Goal: Complete application form

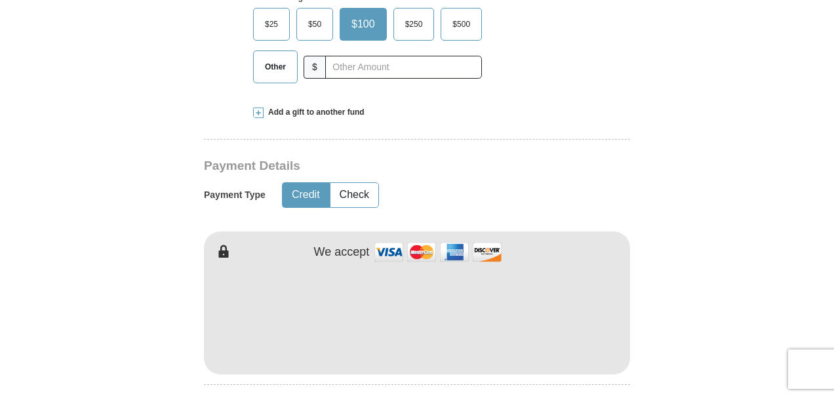
scroll to position [568, 0]
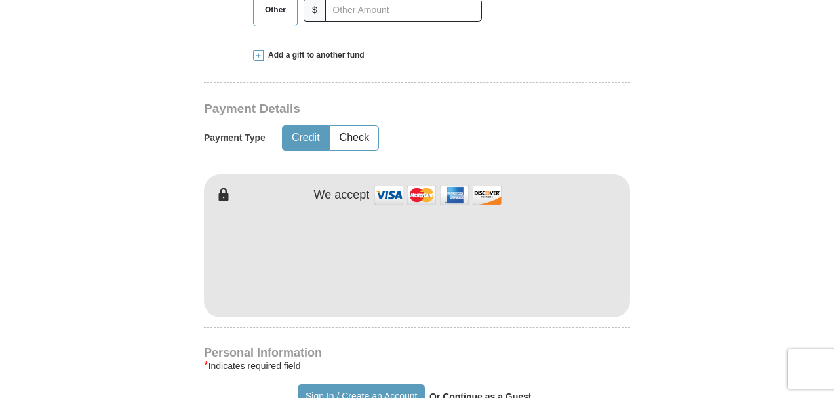
type input "[PERSON_NAME]"
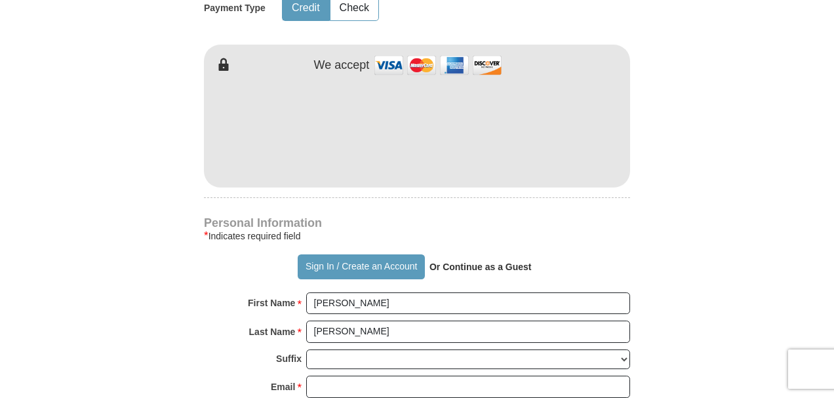
scroll to position [699, 0]
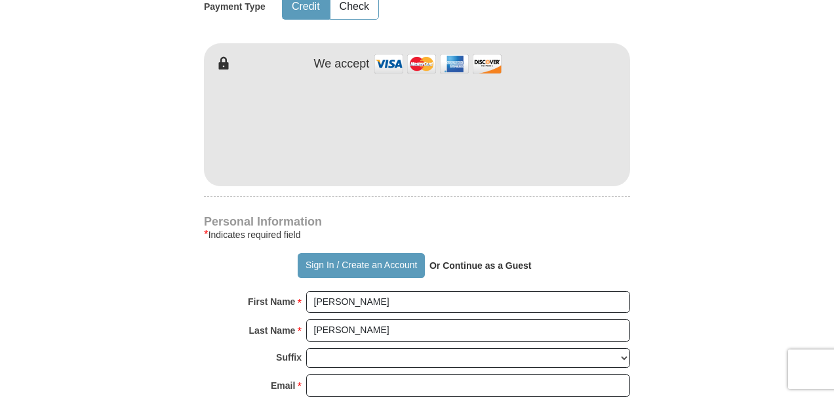
click at [392, 340] on div "Last Name * [PERSON_NAME] Please enter Last Name" at bounding box center [417, 333] width 426 height 29
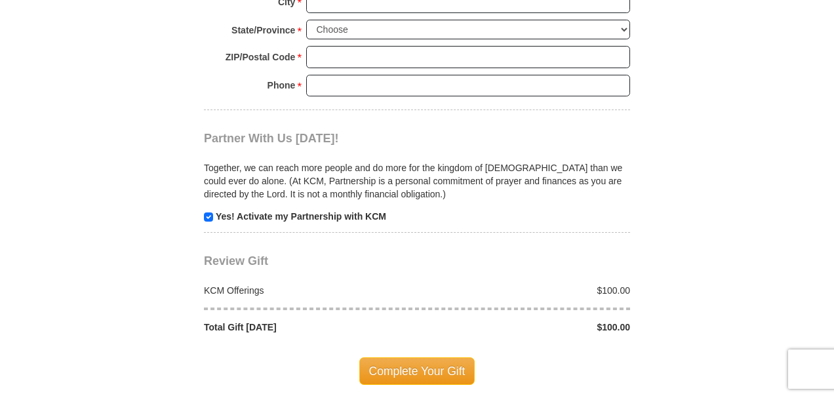
scroll to position [1223, 0]
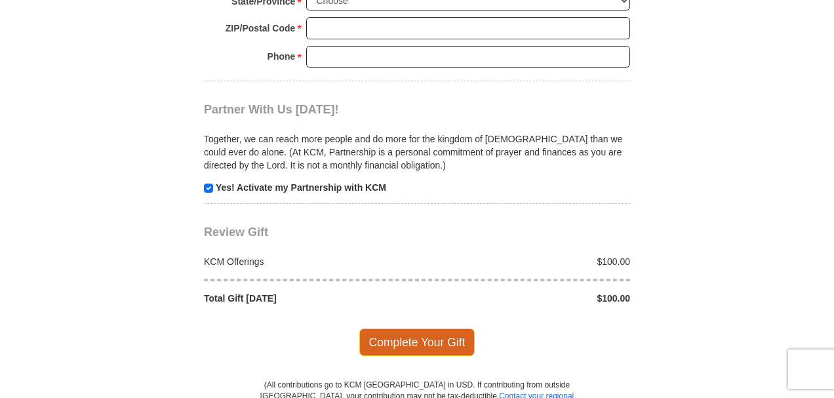
click at [417, 332] on span "Complete Your Gift" at bounding box center [417, 342] width 116 height 28
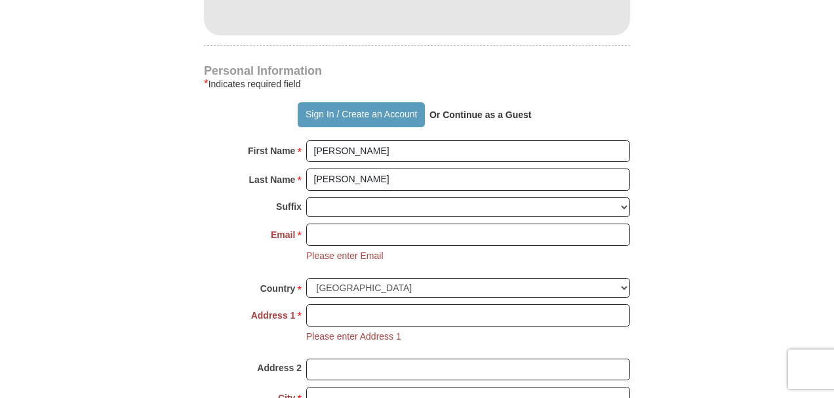
scroll to position [840, 0]
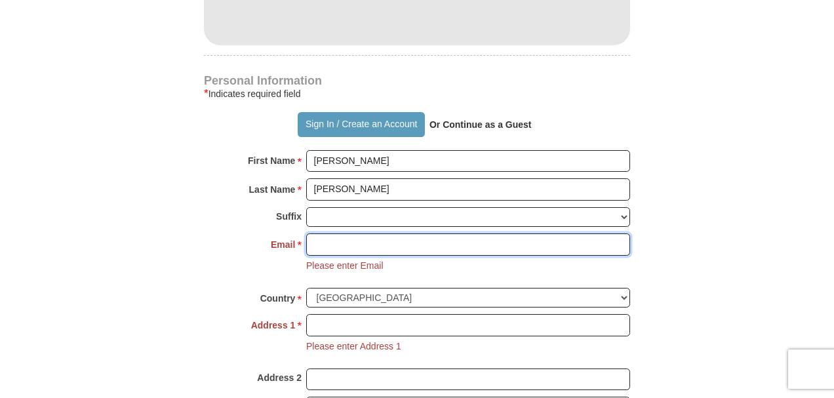
click at [341, 235] on input "Email *" at bounding box center [468, 244] width 324 height 22
type input "[EMAIL_ADDRESS][DOMAIN_NAME]"
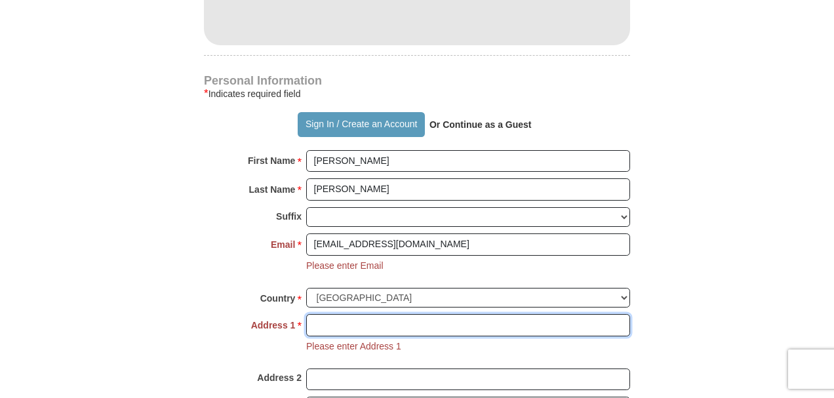
type input "[STREET_ADDRESS]"
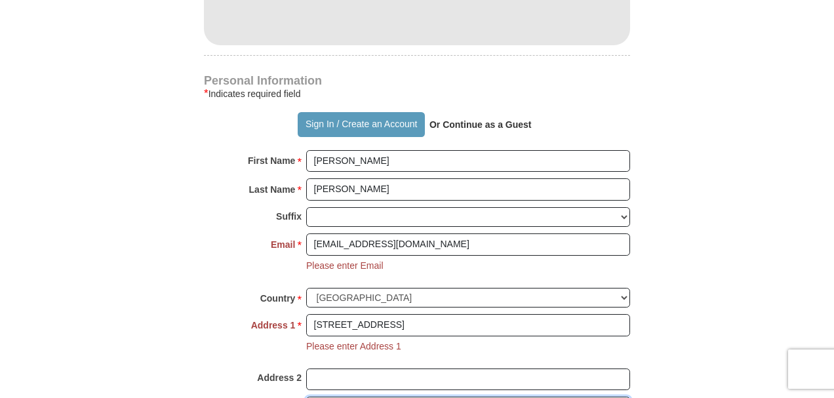
type input "Muskogee"
select select "OK"
type input "74403"
type input "9188161893"
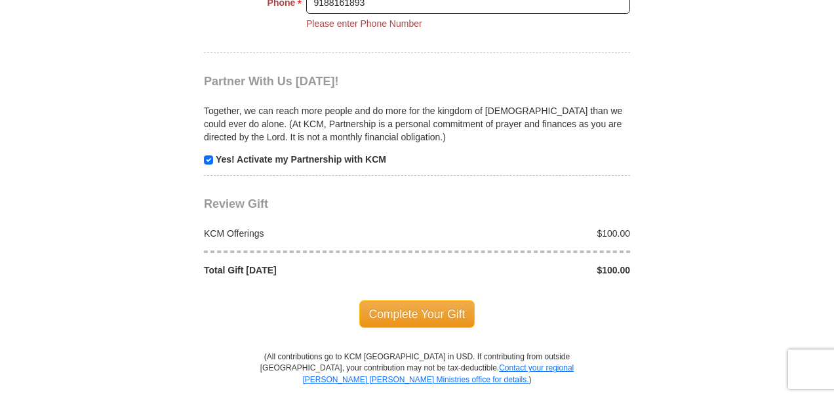
scroll to position [1408, 0]
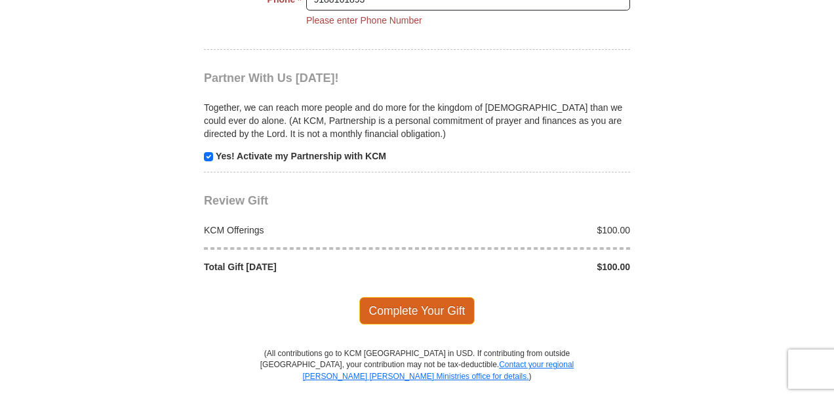
click at [420, 300] on span "Complete Your Gift" at bounding box center [417, 311] width 116 height 28
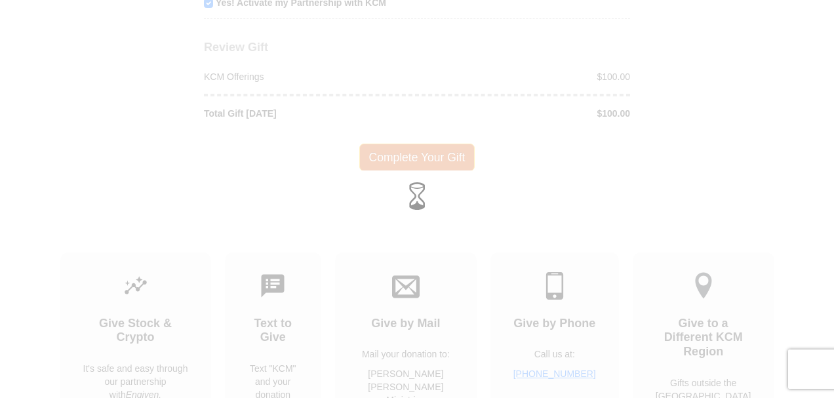
scroll to position [1280, 0]
